Goal: Transaction & Acquisition: Purchase product/service

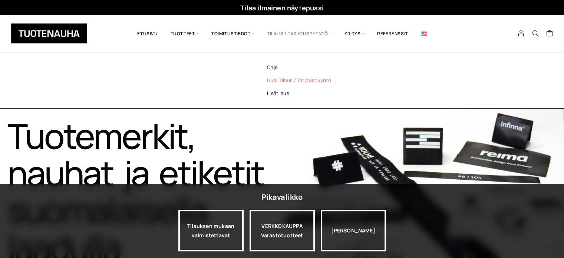
click at [297, 81] on link "Uusi tilaus / tarjouspyyntö" at bounding box center [309, 80] width 108 height 13
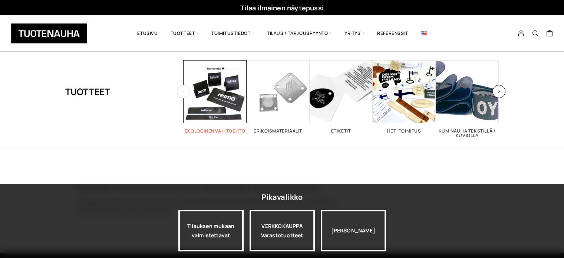
click at [227, 97] on span "Visit product category Ekologinen vaihtoehto" at bounding box center [215, 91] width 63 height 63
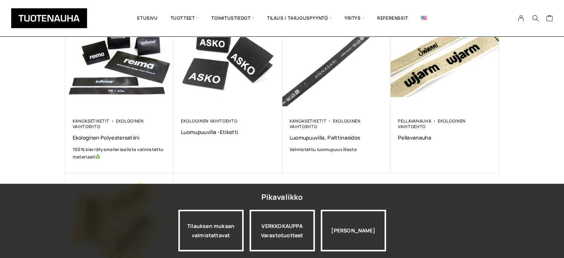
scroll to position [148, 0]
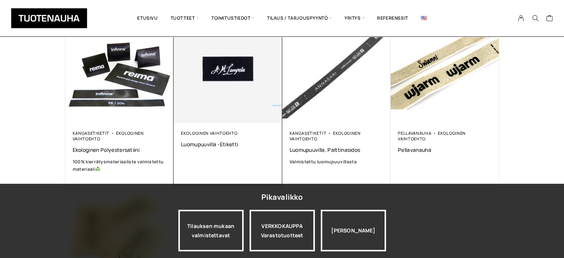
click at [208, 109] on img at bounding box center [228, 68] width 114 height 114
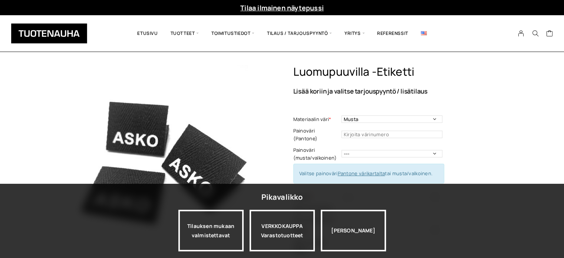
scroll to position [37, 0]
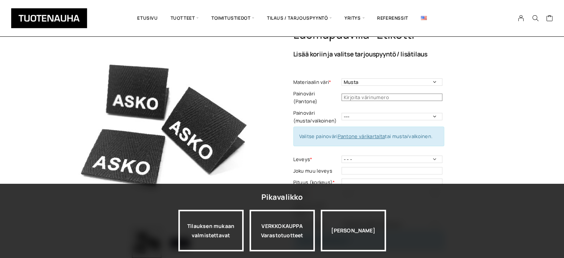
click at [371, 93] on input "text" at bounding box center [392, 96] width 101 height 7
click at [365, 113] on select "--- Musta Valkoinen" at bounding box center [392, 116] width 101 height 7
click at [391, 83] on select "Musta Valkoinen Luonnonvalkoinen Vaalea harmaa" at bounding box center [392, 81] width 101 height 7
select select "Luonnonvalkoinen"
click at [342, 78] on select "Musta Valkoinen Luonnonvalkoinen Vaalea harmaa" at bounding box center [392, 81] width 101 height 7
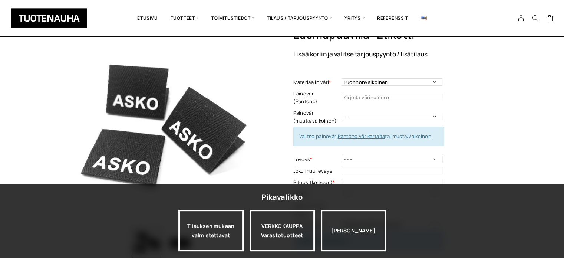
click at [421, 155] on select "- - - 10 mm: harmaa, luonnonvalkoinen 15 mm: harmaa, luonnonvalkoinen 20mm: mus…" at bounding box center [392, 158] width 101 height 7
select select "30 mm: harmaa, musta, valkoinen, luonnonvalkoinen"
click at [342, 155] on select "- - - 10 mm: harmaa, luonnonvalkoinen 15 mm: harmaa, luonnonvalkoinen 20mm: mus…" at bounding box center [392, 158] width 101 height 7
click at [365, 178] on input "text" at bounding box center [392, 181] width 101 height 7
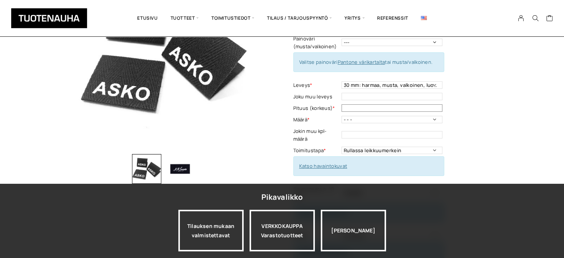
scroll to position [74, 0]
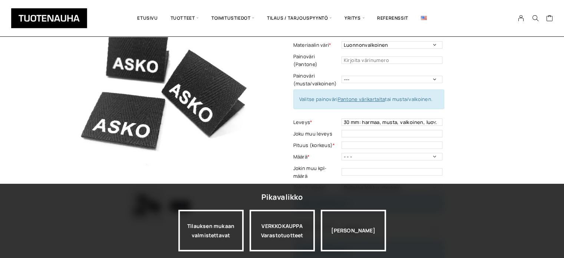
click at [390, 154] on td "- - - 250 kpl 500 kpl 1000 kpl 1500 kpl 2000 kpl 2500 kpl 3000 kpl 3500 kpl 400…" at bounding box center [393, 156] width 103 height 11
click at [388, 153] on select "- - - 250 kpl 500 kpl 1000 kpl 1500 kpl 2000 kpl 2500 kpl 3000 kpl 3500 kpl 400…" at bounding box center [392, 156] width 101 height 7
select select "250 kpl"
click at [342, 153] on select "- - - 250 kpl 500 kpl 1000 kpl 1500 kpl 2000 kpl 2500 kpl 3000 kpl 3500 kpl 400…" at bounding box center [392, 156] width 101 height 7
click at [420, 184] on select "Rullassa leikkuumerkein Rullassa ilman leikkuumerkkejä Leikattuna" at bounding box center [392, 187] width 101 height 7
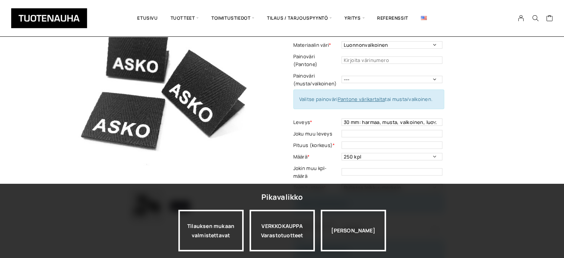
select select "Rullassa ilman leikkuumerkkejä"
click at [342, 184] on select "Rullassa leikkuumerkein Rullassa ilman leikkuumerkkejä Leikattuna" at bounding box center [392, 187] width 101 height 7
click at [355, 141] on input "text" at bounding box center [392, 144] width 101 height 7
click at [365, 76] on select "--- Musta Valkoinen" at bounding box center [392, 79] width 101 height 7
click at [342, 76] on select "--- Musta Valkoinen" at bounding box center [392, 79] width 101 height 7
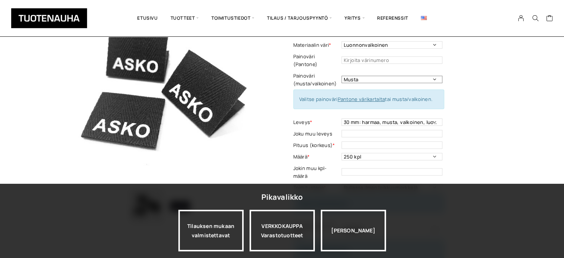
click at [426, 76] on select "--- Musta Valkoinen" at bounding box center [392, 79] width 101 height 7
click at [342, 76] on select "--- Musta Valkoinen" at bounding box center [392, 79] width 101 height 7
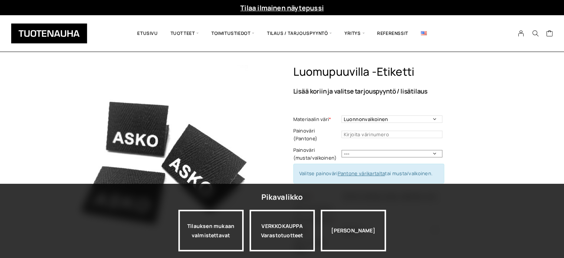
scroll to position [37, 0]
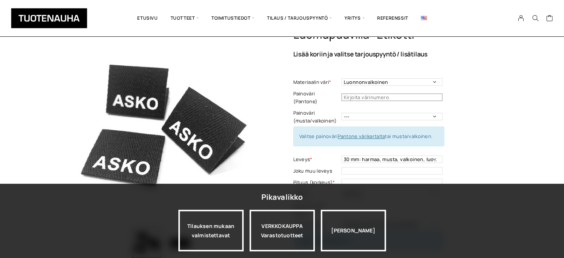
click at [379, 93] on input "text" at bounding box center [392, 96] width 101 height 7
click at [372, 133] on link "Pantone värikartalta" at bounding box center [361, 136] width 47 height 7
click at [375, 94] on input "text" at bounding box center [392, 96] width 101 height 7
click at [382, 113] on select "--- Musta Valkoinen" at bounding box center [392, 116] width 101 height 7
click at [342, 113] on select "--- Musta Valkoinen" at bounding box center [392, 116] width 101 height 7
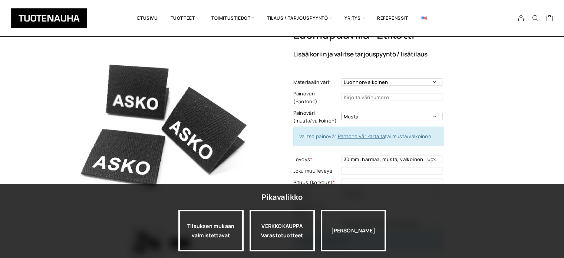
click at [368, 113] on select "--- Musta Valkoinen" at bounding box center [392, 116] width 101 height 7
select select "---"
click at [342, 113] on select "--- Musta Valkoinen" at bounding box center [392, 116] width 101 height 7
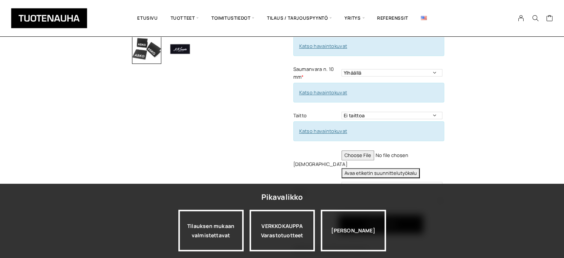
scroll to position [233, 0]
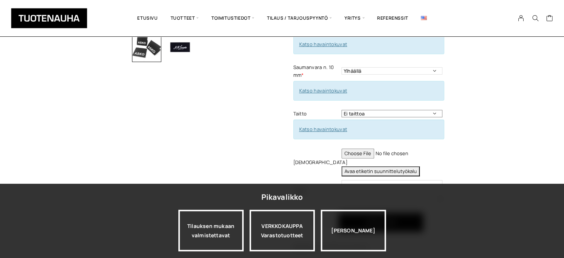
click at [393, 110] on select "Ei taittoa Keskitaitto, Leveys max 50 mm Leveys minimi 15 mm Korkeus taitettuna…" at bounding box center [392, 113] width 101 height 7
select select "Keskitaitto"
click at [342, 110] on select "Ei taittoa Keskitaitto, Leveys max 50 mm Leveys minimi 15 mm Korkeus taitettuna…" at bounding box center [392, 113] width 101 height 7
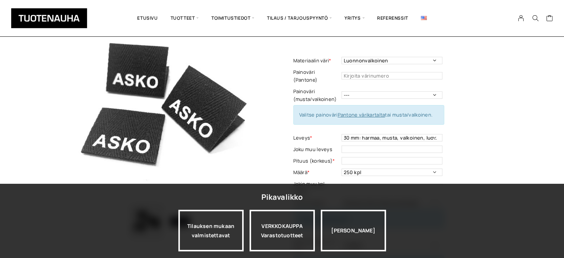
scroll to position [0, 0]
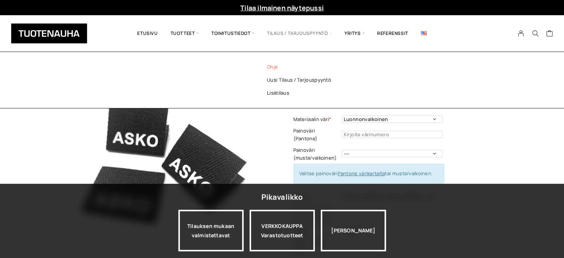
click at [274, 69] on link "Ohje" at bounding box center [309, 66] width 108 height 13
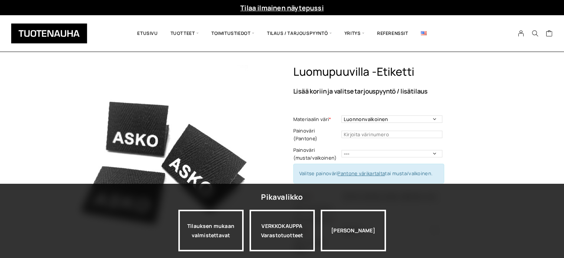
select select "Luonnonvalkoinen"
select select "30 mm: harmaa, musta, valkoinen, luonnonvalkoinen"
select select "250 kpl"
select select "Rullassa ilman leikkuumerkkejä"
select select "Keskitaitto"
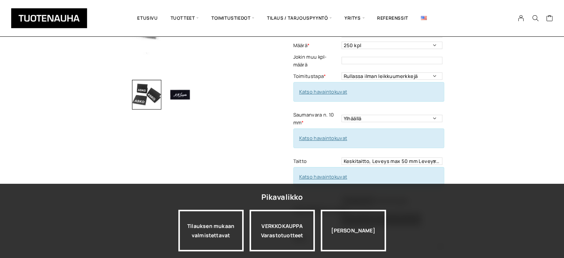
scroll to position [148, 0]
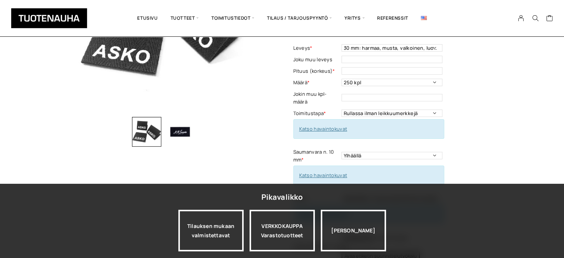
click at [329, 125] on link "Katso havaintokuvat" at bounding box center [323, 128] width 48 height 7
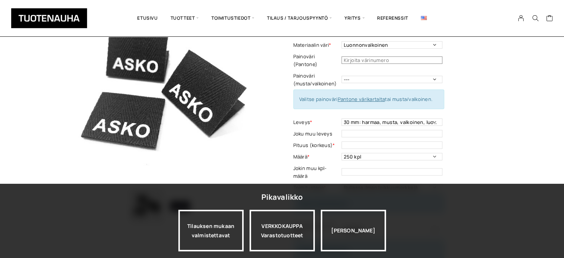
click at [373, 56] on input "text" at bounding box center [392, 59] width 101 height 7
type input "4725"
click at [520, 68] on div "Luomupuuvilla -etiketti Lisää koriin ja valitse tarjouspyyntö / lisätilaus Mate…" at bounding box center [282, 261] width 564 height 540
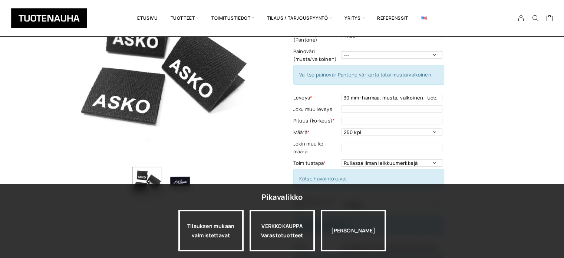
scroll to position [136, 0]
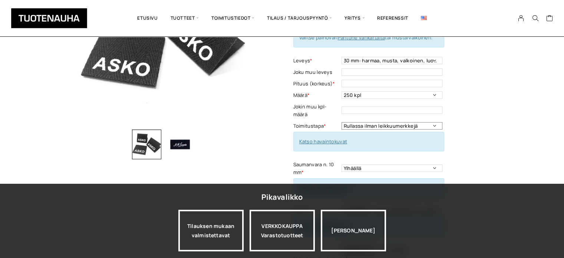
click at [434, 122] on select "Rullassa leikkuumerkein Rullassa ilman leikkuumerkkejä Leikattuna" at bounding box center [392, 125] width 101 height 7
select select "Rullassa leikkuumerkein"
click at [342, 122] on select "Rullassa leikkuumerkein Rullassa ilman leikkuumerkkejä Leikattuna" at bounding box center [392, 125] width 101 height 7
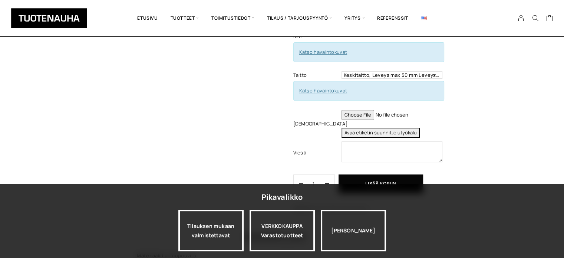
scroll to position [284, 0]
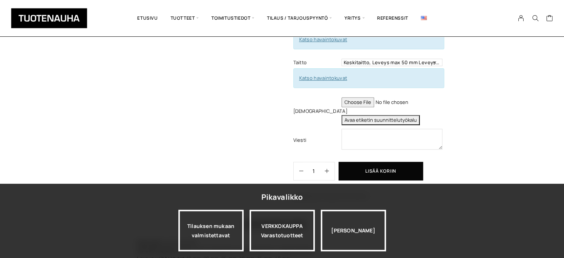
click at [352, 97] on input "file" at bounding box center [392, 102] width 101 height 10
type input "C:\fakepath\2024Uusimustavalklogo (1).ai"
click at [394, 115] on button "Avaa etiketin suunnittelutyökalu" at bounding box center [381, 120] width 78 height 10
click at [415, 129] on textarea at bounding box center [392, 139] width 101 height 21
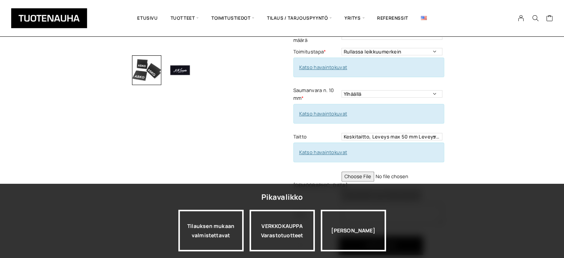
scroll to position [247, 0]
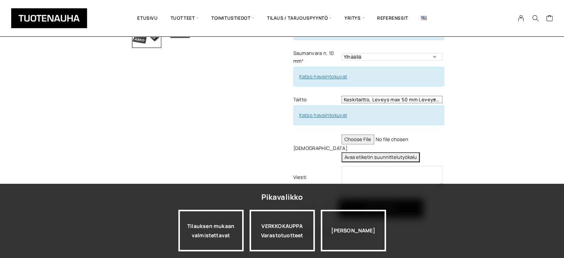
click at [405, 96] on select "Ei taittoa Keskitaitto, Leveys max 50 mm Leveys minimi 15 mm Korkeus taitettuna…" at bounding box center [392, 99] width 101 height 7
click at [517, 84] on div "Luomupuuvilla -etiketti Lisää koriin ja valitse tarjouspyyntö / lisätilaus Mate…" at bounding box center [282, 88] width 564 height 540
click at [378, 168] on textarea at bounding box center [392, 176] width 101 height 21
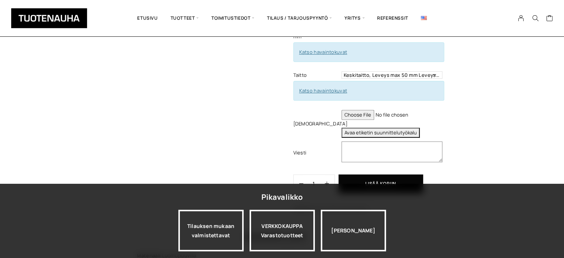
scroll to position [284, 0]
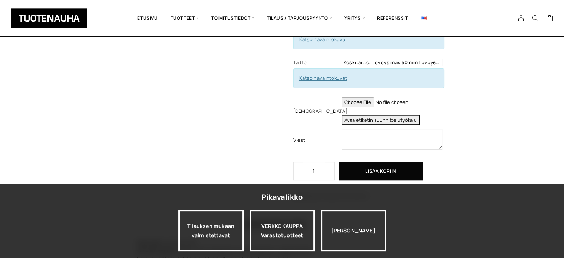
click at [359, 97] on input "file" at bounding box center [392, 102] width 101 height 10
click at [354, 97] on input "file" at bounding box center [392, 102] width 101 height 10
type input "C:\fakepath\2024Uusimustavalklogo (1).ai"
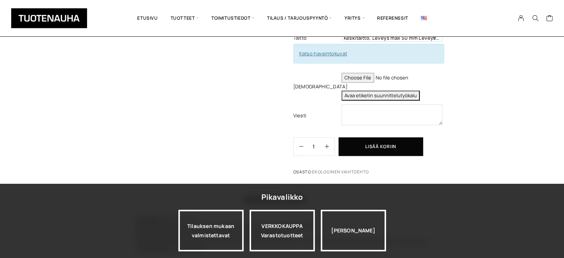
scroll to position [321, 0]
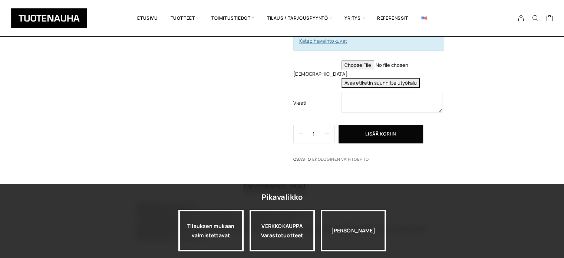
click at [363, 78] on button "Avaa etiketin suunnittelutyökalu" at bounding box center [381, 83] width 78 height 10
click at [401, 92] on textarea at bounding box center [392, 102] width 101 height 21
click at [393, 92] on textarea at bounding box center [392, 102] width 101 height 21
type textarea "L"
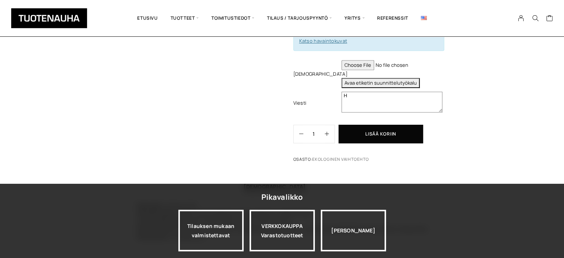
paste textarea "hyvä logon koko-2x2cm"
click at [349, 92] on textarea "Hhyvä logon koko-2x2cm" at bounding box center [392, 102] width 101 height 21
click at [384, 92] on textarea "Hyvä logon koko-2x2cm" at bounding box center [392, 102] width 101 height 21
click at [389, 92] on textarea "Hyvä logon koko oli 2x2cm" at bounding box center [392, 102] width 101 height 21
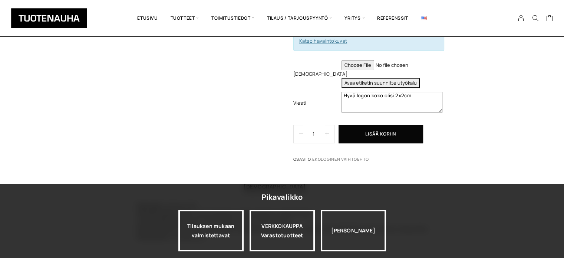
click at [419, 92] on textarea "Hyvä logon koko olisi 2x2cm" at bounding box center [392, 102] width 101 height 21
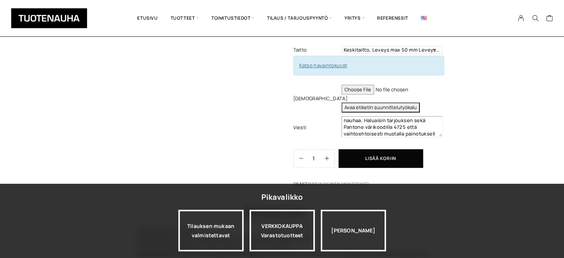
scroll to position [13, 0]
drag, startPoint x: 440, startPoint y: 127, endPoint x: 440, endPoint y: 143, distance: 16.3
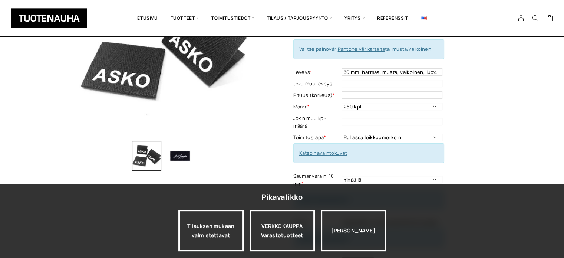
scroll to position [128, 0]
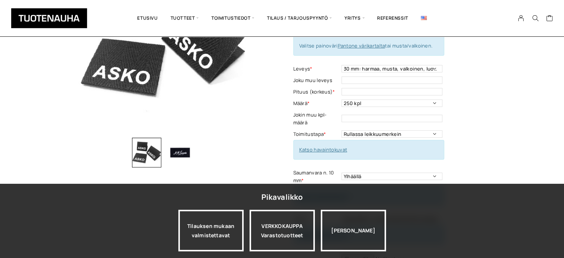
type textarea "Hyvä logon koko olisi 2x2cm keskellä nauhaa. Haluaisin tarjouksen sekä Pantone …"
click at [348, 88] on input "text" at bounding box center [392, 91] width 101 height 7
type input "30 mm"
click at [510, 106] on div "Luomupuuvilla -etiketti Lisää koriin ja valitse tarjouspyyntö / lisätilaus Mate…" at bounding box center [282, 207] width 564 height 540
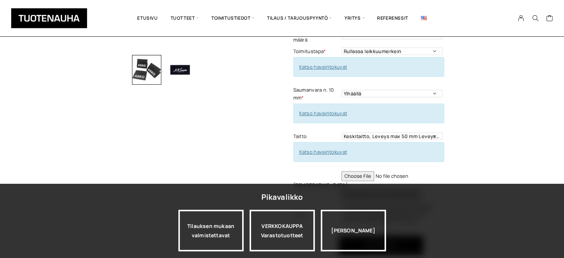
scroll to position [211, 0]
click at [434, 89] on select "Ylhäällä Vasemmalla sivulla Oikealla sivulla Ympäriinsä Ylhäällä ja alhaalla Mo…" at bounding box center [392, 92] width 101 height 7
click at [479, 80] on div "Luomupuuvilla -etiketti Lisää koriin ja valitse tarjouspyyntö / lisätilaus Mate…" at bounding box center [396, 65] width 206 height 422
click at [432, 89] on select "Ylhäällä Vasemmalla sivulla Oikealla sivulla Ympäriinsä Ylhäällä ja alhaalla Mo…" at bounding box center [392, 92] width 101 height 7
select select "Ylhäällä ja alhaalla"
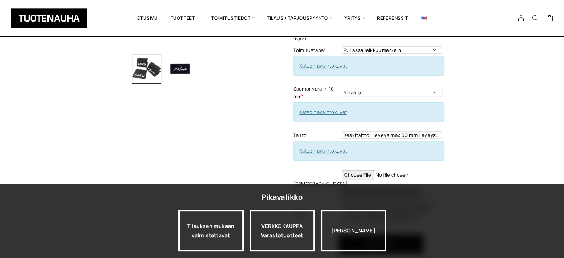
click at [342, 89] on select "Ylhäällä Vasemmalla sivulla Oikealla sivulla Ympäriinsä Ylhäällä ja alhaalla Mo…" at bounding box center [392, 92] width 101 height 7
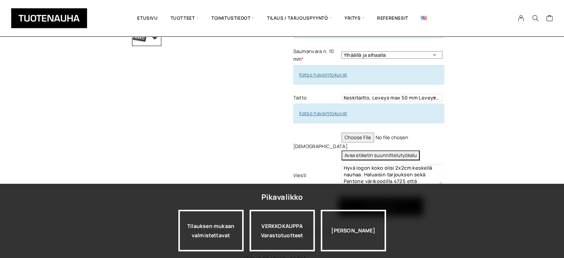
scroll to position [248, 0]
click at [372, 95] on select "Ei taittoa Keskitaitto, Leveys max 50 mm Leveys minimi 15 mm Korkeus taitettuna…" at bounding box center [392, 98] width 101 height 7
click at [466, 83] on div "Luomupuuvilla -etiketti Lisää koriin ja valitse tarjouspyyntö / lisätilaus Mate…" at bounding box center [396, 28] width 206 height 422
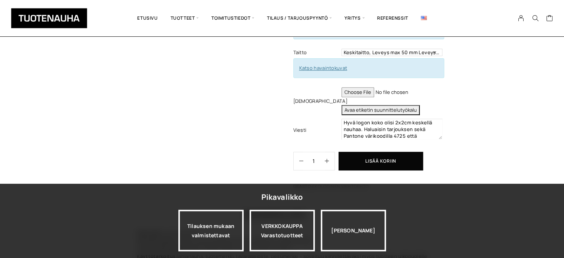
scroll to position [293, 0]
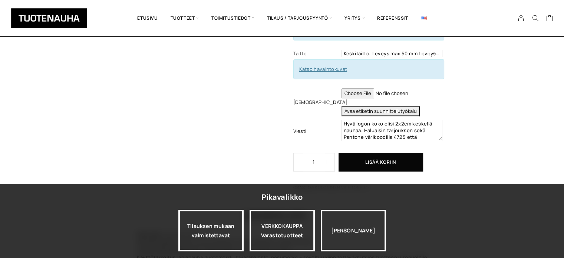
click at [439, 129] on textarea "Hyvä logon koko olisi 2x2cm keskellä nauhaa. Haluaisin tarjouksen sekä Pantone …" at bounding box center [392, 130] width 101 height 21
click at [392, 120] on textarea "Hyvä logon koko olisi 2x2cm keskellä nauhaa. Haluaisin tarjouksen sekä Pantone …" at bounding box center [392, 130] width 101 height 21
click at [394, 120] on textarea "Hyvä logon koko olisi 2x2cm keskellä nauhaa. Haluaisin tarjouksen sekä Pantone …" at bounding box center [392, 130] width 101 height 21
drag, startPoint x: 439, startPoint y: 128, endPoint x: 442, endPoint y: 140, distance: 11.9
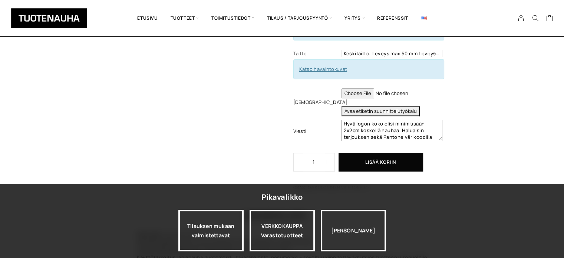
click at [407, 120] on textarea "Hyvä logon koko olisi minimissään 2x2cm keskellä nauhaa. Haluaisin tarjouksen s…" at bounding box center [392, 130] width 101 height 21
click at [404, 120] on textarea "Hyvä logon koko olisi minimissään 2x2cm keskellä nauhaa. Haluaisin tarjouksen s…" at bounding box center [392, 130] width 101 height 21
click at [356, 128] on textarea "Hyvä logon koko olisi minimissään 2x2cm keskellä nauhaa. Haluaisin tarjouksen s…" at bounding box center [392, 130] width 101 height 21
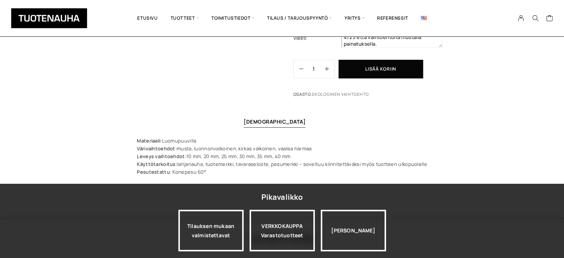
scroll to position [387, 0]
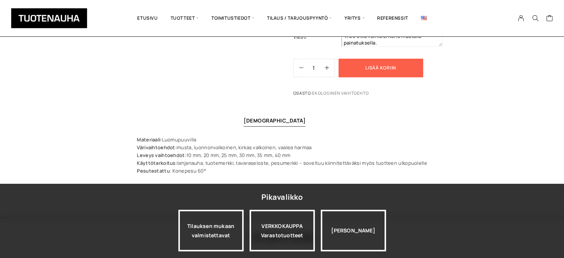
type textarea "Hyvä logon koko olisi minimissään 2x2cm keskellä nauhaa. Haluaisin tarjouksen s…"
click at [372, 62] on button "Lisää koriin" at bounding box center [381, 68] width 85 height 19
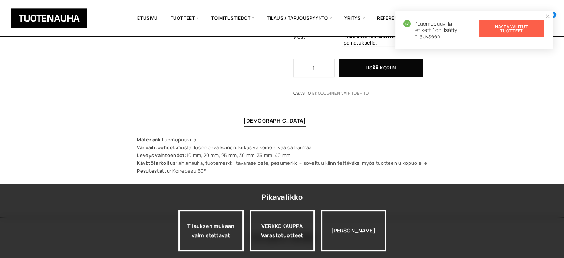
click at [514, 30] on link "Näytä valitut tuotteet" at bounding box center [512, 28] width 64 height 16
